Goal: Obtain resource: Download file/media

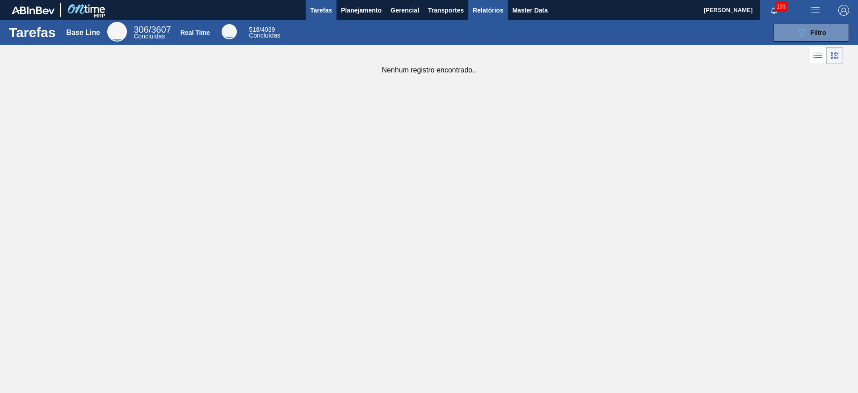
click at [472, 11] on button "Relatórios" at bounding box center [488, 10] width 39 height 20
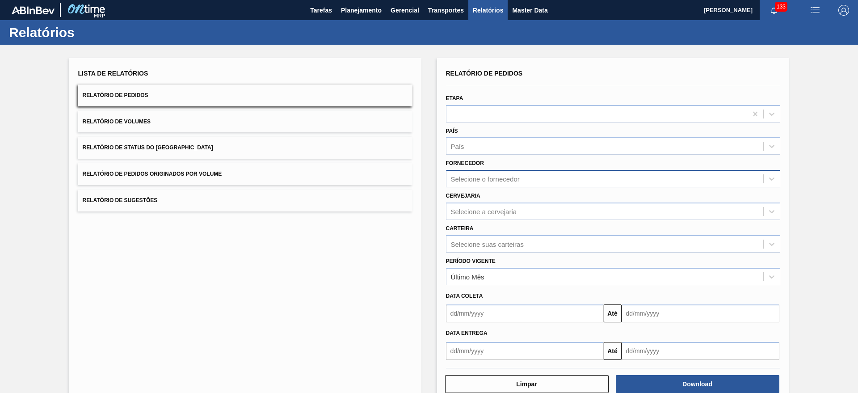
click at [521, 177] on div "Selecione o fornecedor" at bounding box center [605, 179] width 317 height 13
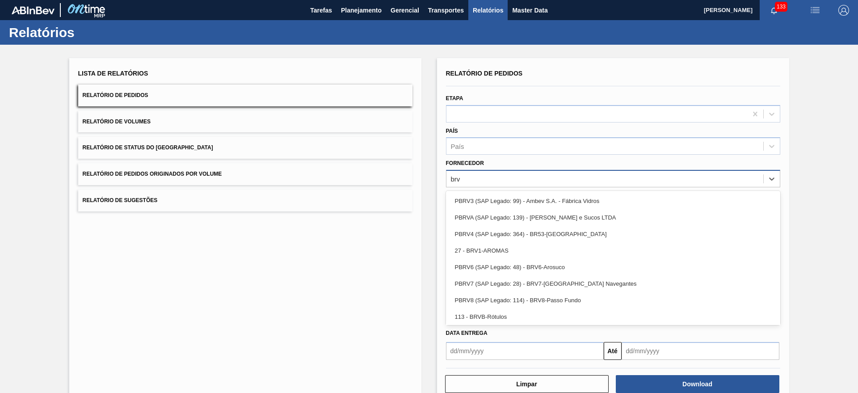
type input "brv4"
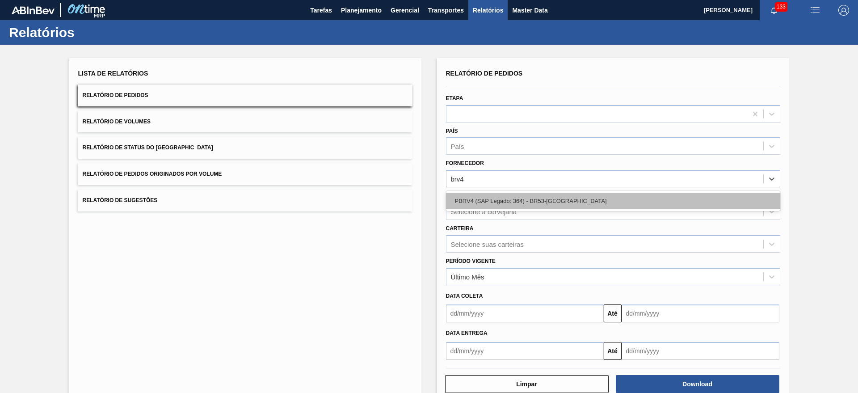
click at [523, 199] on div "PBRV4 (SAP Legado: 364) - BR53-[GEOGRAPHIC_DATA]" at bounding box center [613, 201] width 334 height 17
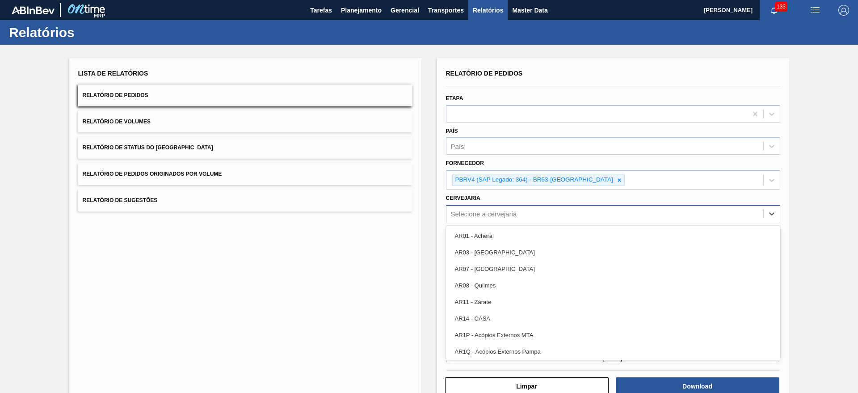
click at [516, 216] on div "Selecione a cervejaria" at bounding box center [484, 214] width 66 height 8
click at [428, 207] on div "Lista de Relatórios Relatório de Pedidos Relatório de Volumes Relatório de Stat…" at bounding box center [429, 231] width 858 height 372
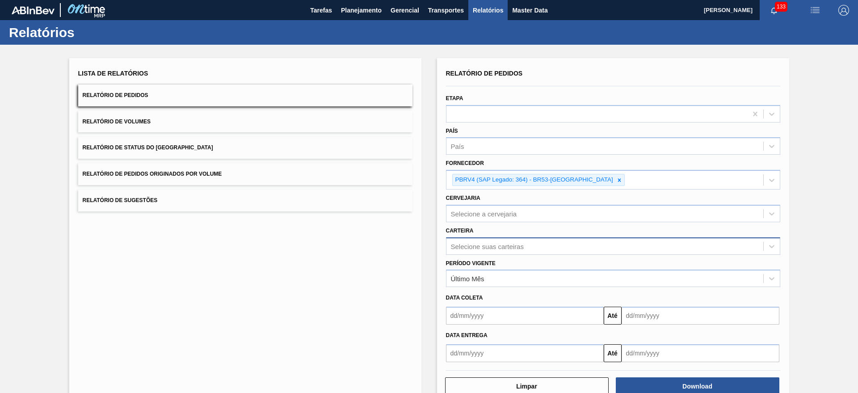
click at [476, 253] on div "Selecione suas carteiras" at bounding box center [613, 245] width 334 height 17
click at [425, 255] on div "Lista de Relatórios Relatório de Pedidos Relatório de Volumes Relatório de Stat…" at bounding box center [429, 231] width 858 height 372
click at [490, 287] on div "Data coleta Até" at bounding box center [614, 306] width 342 height 38
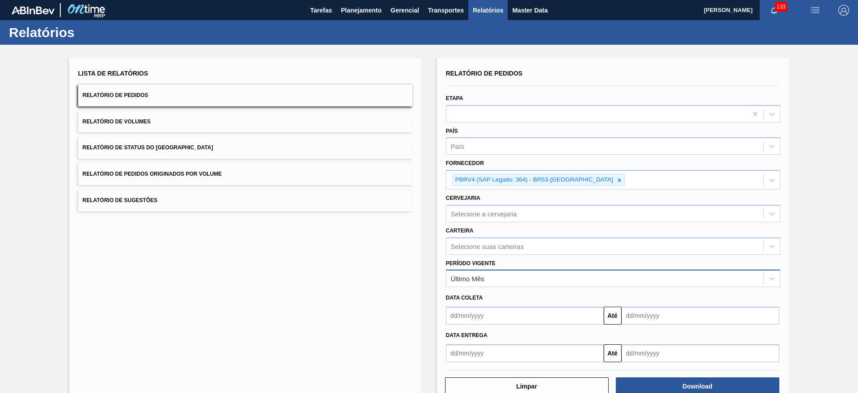
click at [490, 283] on div "Último Mês" at bounding box center [605, 278] width 317 height 13
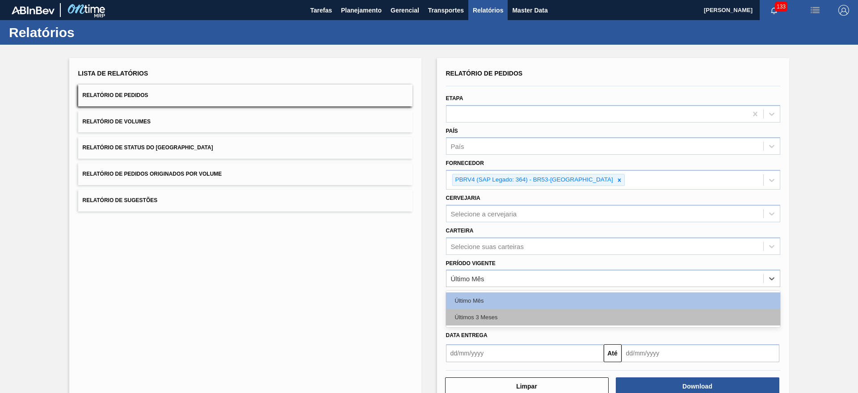
click at [486, 314] on div "Últimos 3 Meses" at bounding box center [613, 317] width 334 height 17
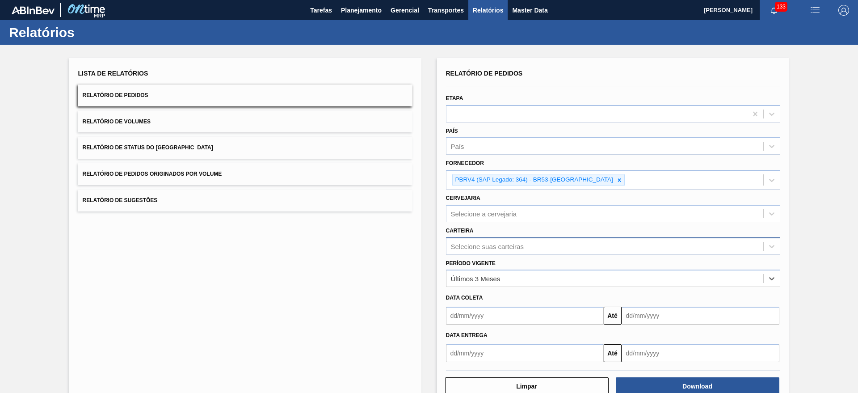
scroll to position [23, 0]
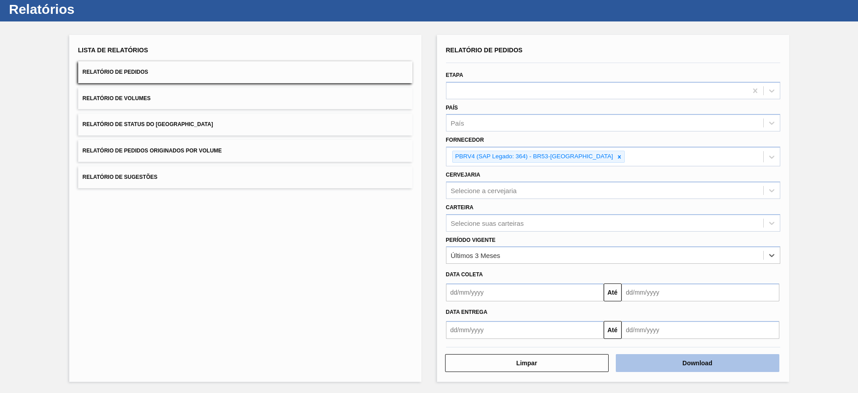
click at [686, 366] on button "Download" at bounding box center [698, 363] width 164 height 18
